Goal: Information Seeking & Learning: Learn about a topic

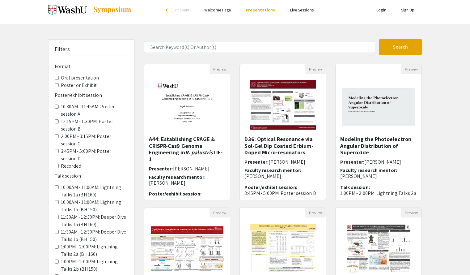
scroll to position [4, 0]
click at [431, 179] on div "Filters Format Oral presentation Poster or Exhibit Poster/exhibit session 10:30…" at bounding box center [235, 202] width 470 height 326
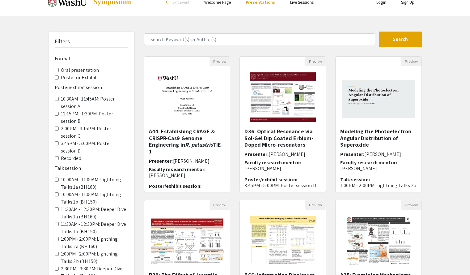
scroll to position [0, 0]
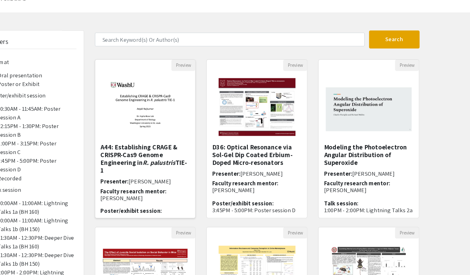
click at [210, 116] on img "Open Presentation <p>A44: Establishing CRAGE &amp; CRISPR-Cas9 Genome Engineeri…" at bounding box center [187, 109] width 76 height 62
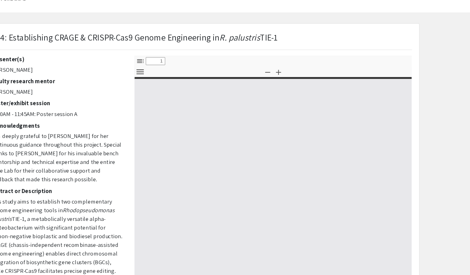
select select "custom"
type input "0"
select select "custom"
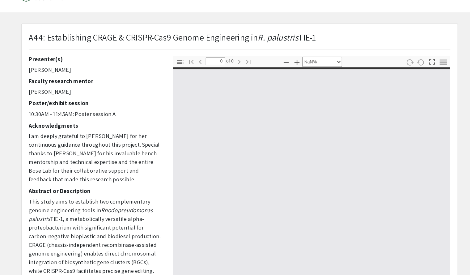
type input "1"
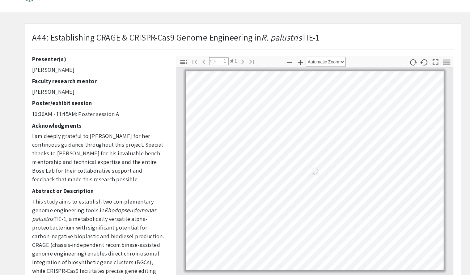
select select "auto"
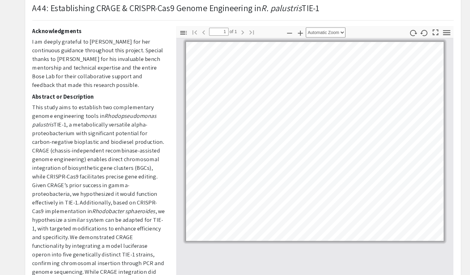
scroll to position [55, 0]
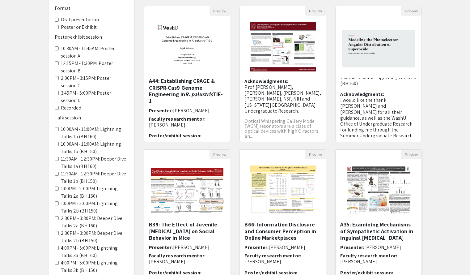
scroll to position [135, 0]
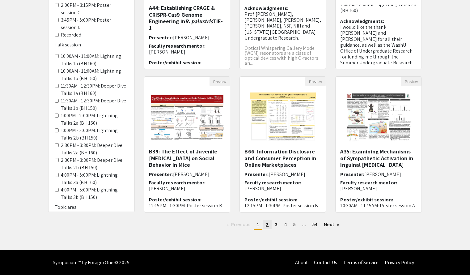
click at [266, 224] on span "2" at bounding box center [267, 224] width 3 height 6
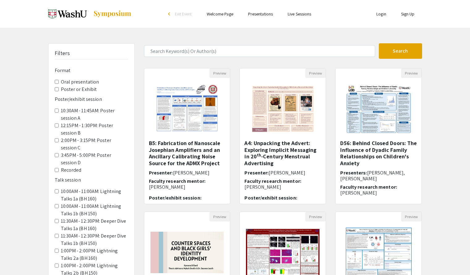
scroll to position [135, 0]
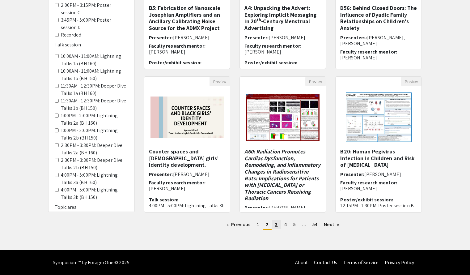
click at [277, 223] on span "3" at bounding box center [276, 224] width 2 height 6
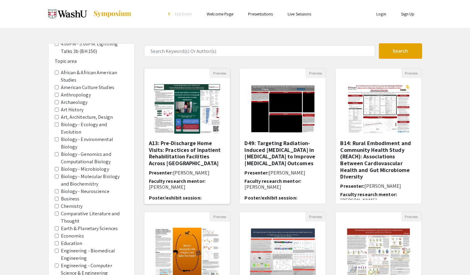
scroll to position [135, 0]
